Goal: Information Seeking & Learning: Understand process/instructions

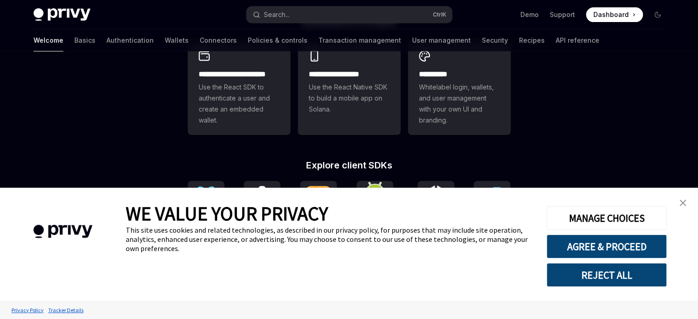
scroll to position [274, 0]
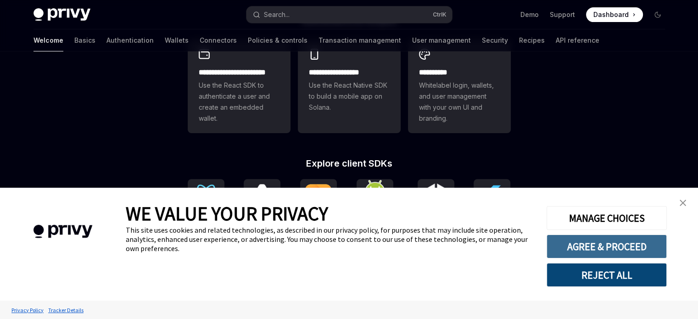
click at [588, 252] on button "AGREE & PROCEED" at bounding box center [607, 247] width 120 height 24
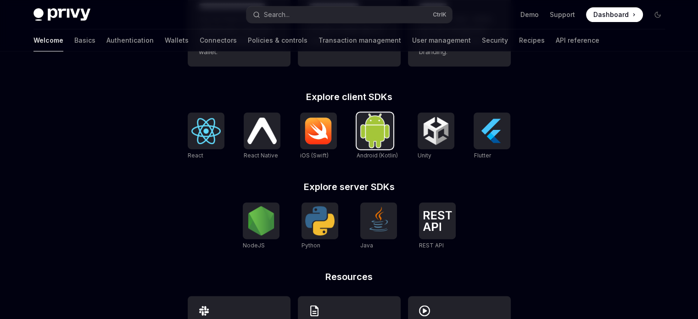
scroll to position [341, 0]
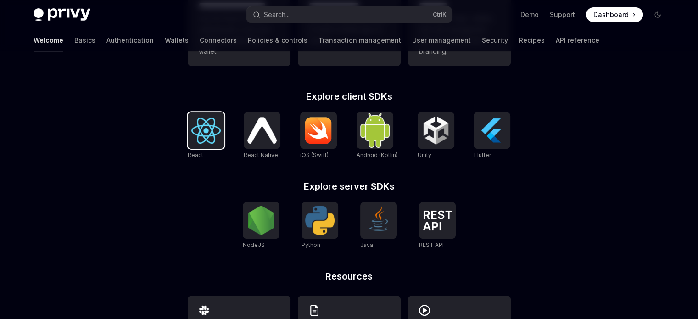
drag, startPoint x: 186, startPoint y: 122, endPoint x: 196, endPoint y: 127, distance: 11.3
click at [196, 127] on div "**********" at bounding box center [349, 169] width 353 height 441
click at [196, 127] on img at bounding box center [205, 131] width 29 height 26
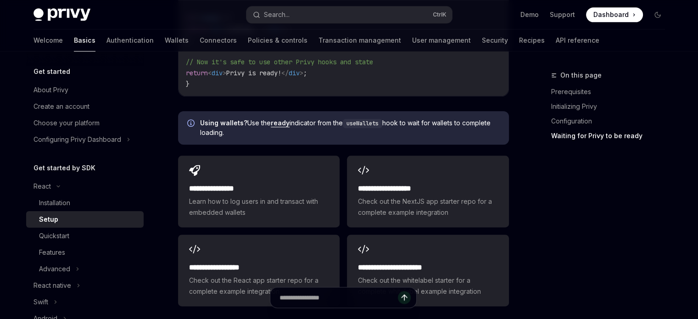
scroll to position [1169, 0]
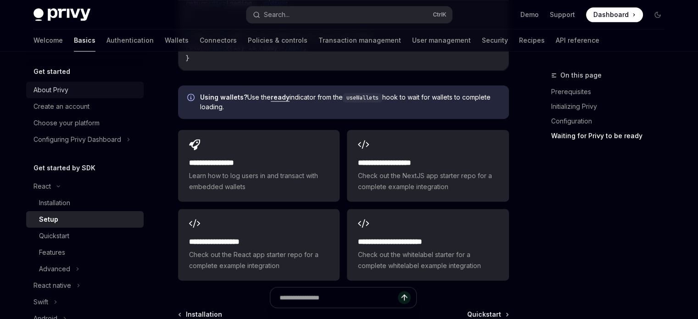
click at [66, 84] on div "About Privy" at bounding box center [51, 89] width 35 height 11
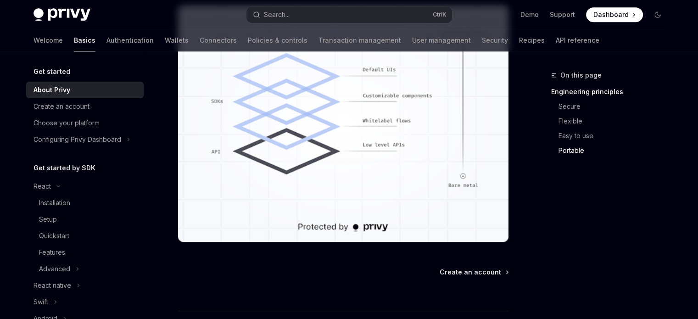
scroll to position [893, 0]
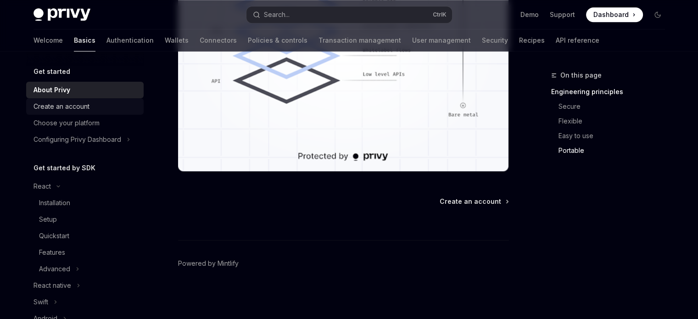
click at [79, 104] on div "Create an account" at bounding box center [62, 106] width 56 height 11
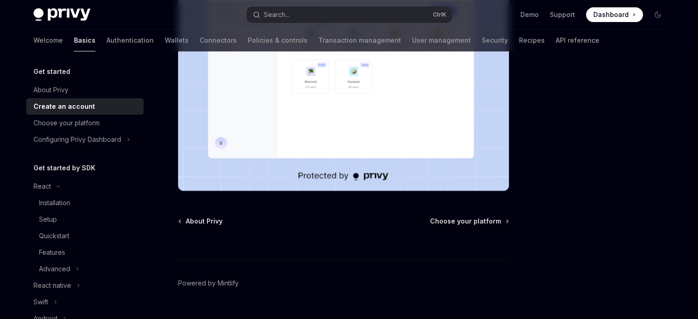
scroll to position [269, 0]
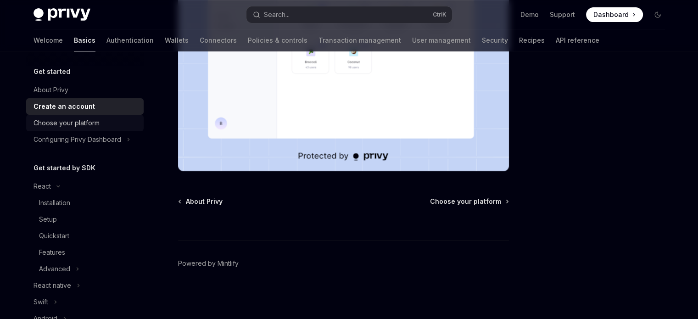
click at [68, 120] on div "Choose your platform" at bounding box center [67, 123] width 66 height 11
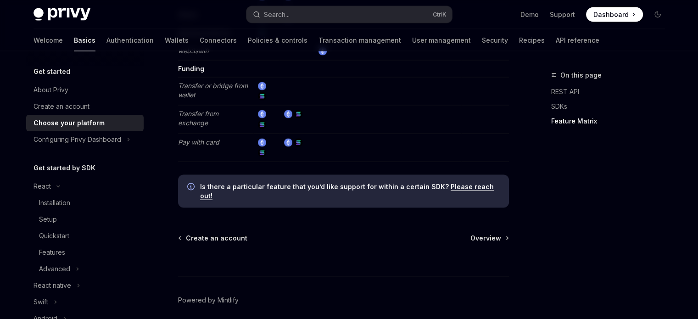
scroll to position [1836, 0]
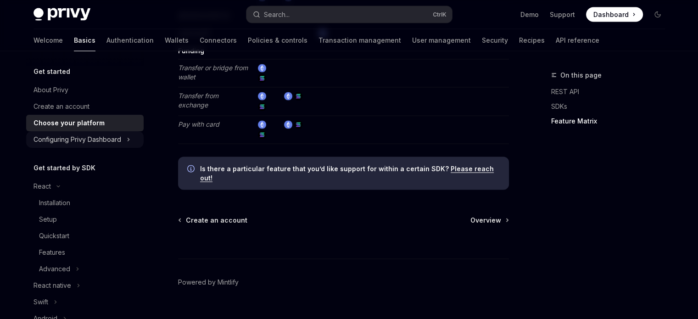
click at [103, 137] on div "Configuring Privy Dashboard" at bounding box center [78, 139] width 88 height 11
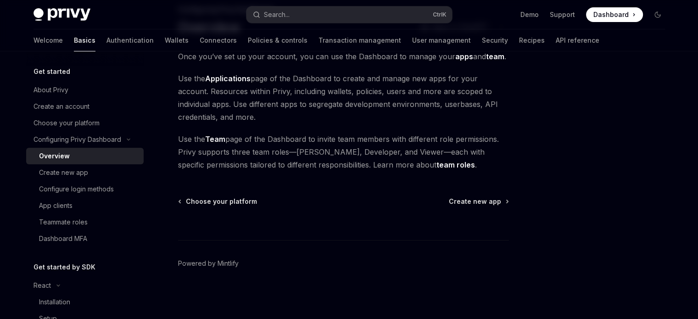
scroll to position [24, 0]
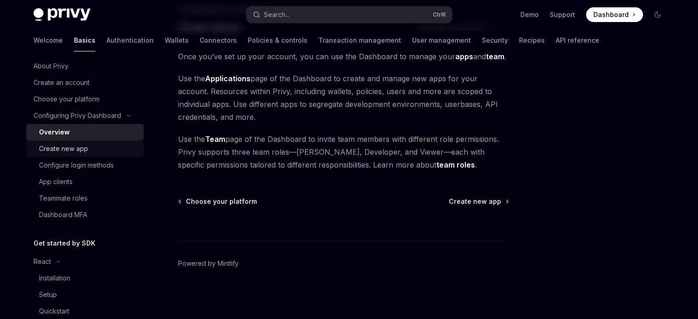
click at [82, 148] on div "Create new app" at bounding box center [63, 148] width 49 height 11
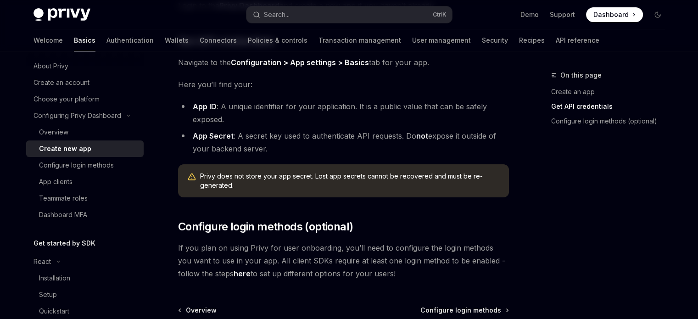
scroll to position [337, 0]
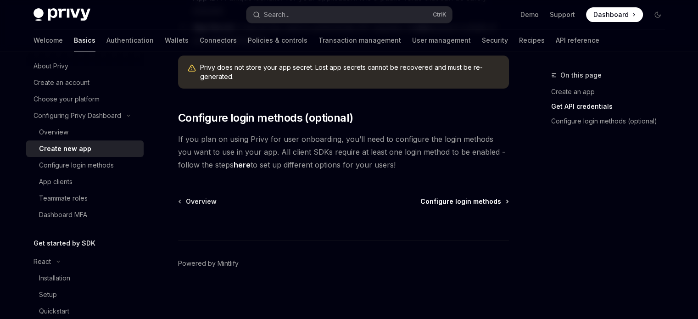
click at [488, 197] on span "Configure login methods" at bounding box center [460, 201] width 81 height 9
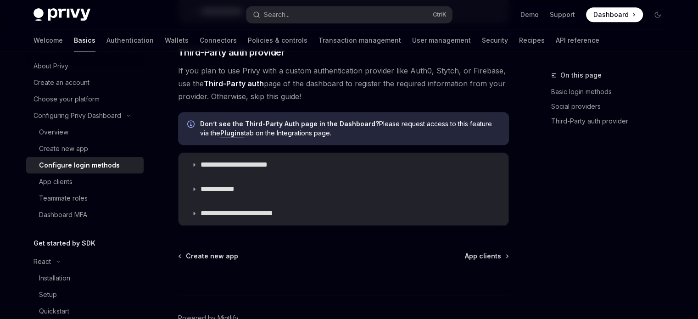
scroll to position [516, 0]
click at [490, 252] on span "App clients" at bounding box center [483, 256] width 36 height 9
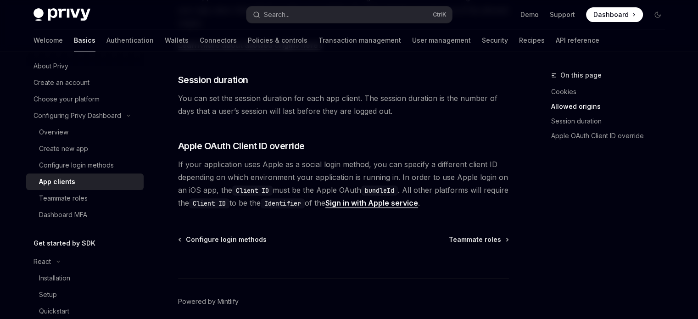
scroll to position [406, 0]
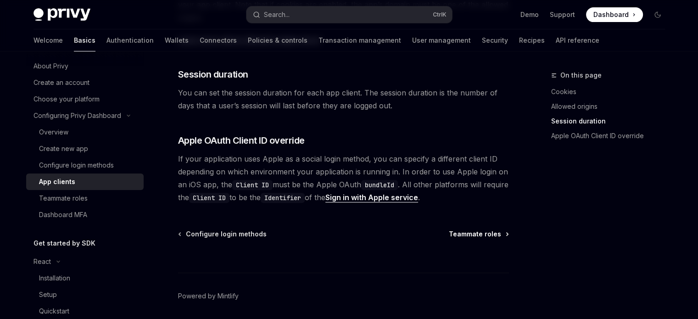
click at [484, 236] on span "Teammate roles" at bounding box center [475, 233] width 52 height 9
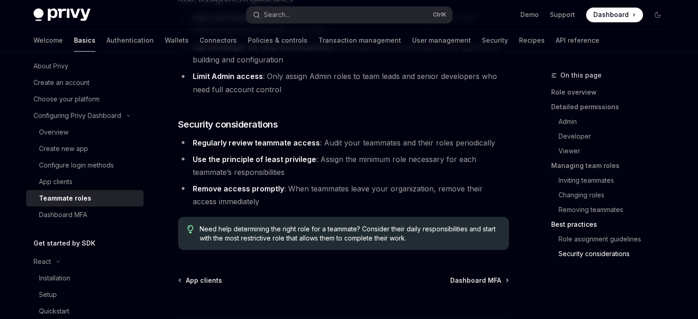
scroll to position [1713, 0]
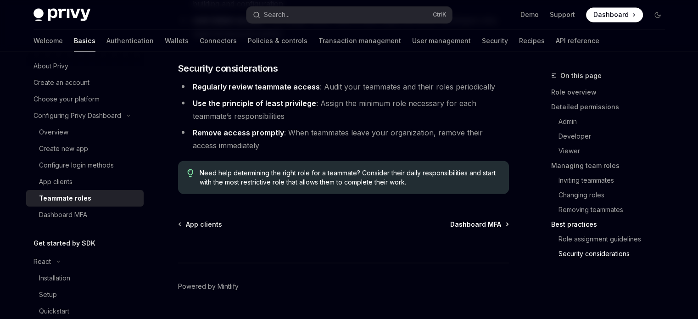
click at [492, 219] on span "Dashboard MFA" at bounding box center [475, 223] width 51 height 9
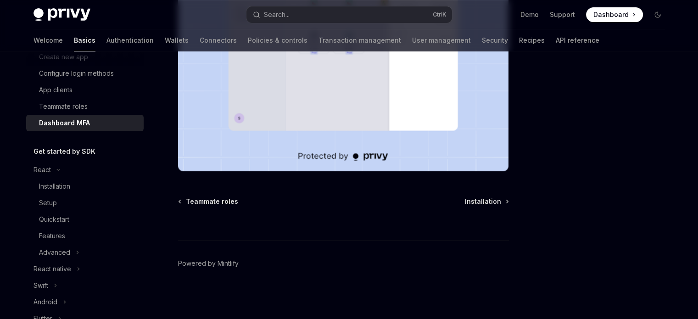
scroll to position [157, 0]
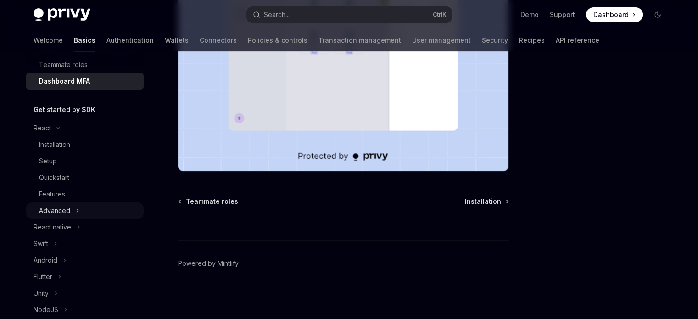
click at [80, 206] on div "Advanced" at bounding box center [85, 210] width 118 height 17
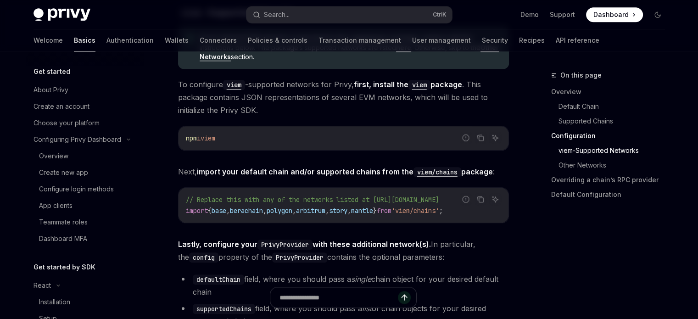
scroll to position [971, 0]
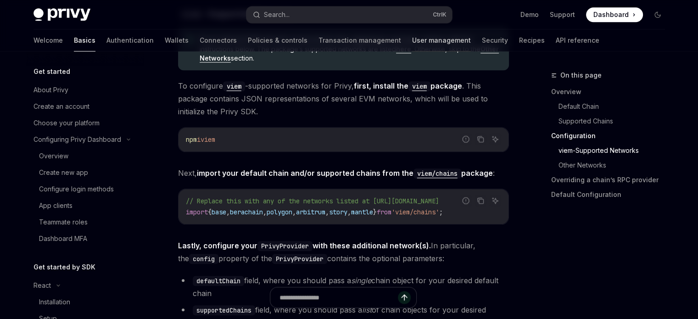
click at [412, 44] on link "User management" at bounding box center [441, 40] width 59 height 22
type textarea "*"
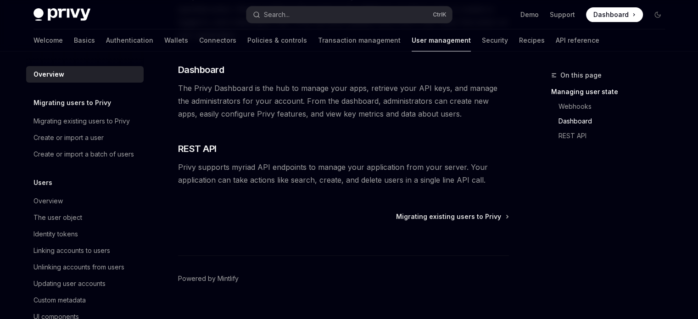
scroll to position [249, 0]
